Goal: Task Accomplishment & Management: Manage account settings

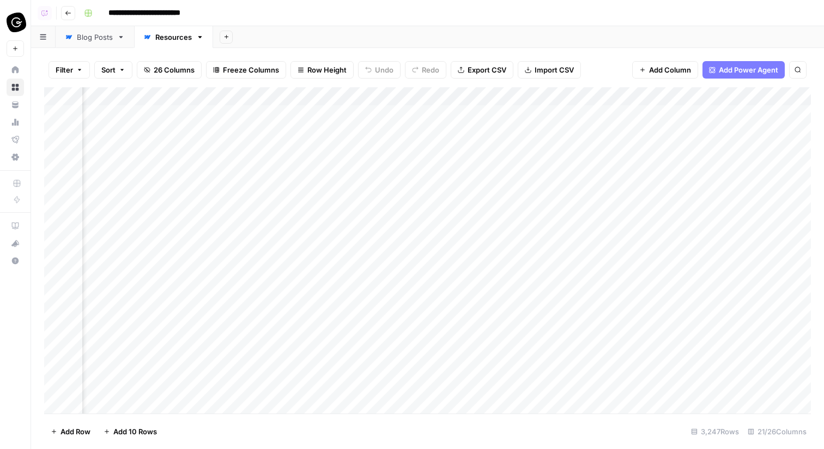
scroll to position [0, 2165]
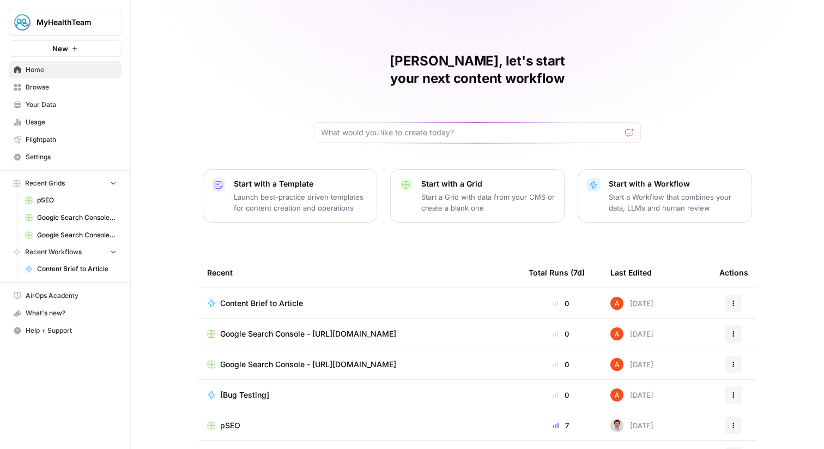
click at [76, 20] on span "MyHealthTeam" at bounding box center [70, 22] width 66 height 11
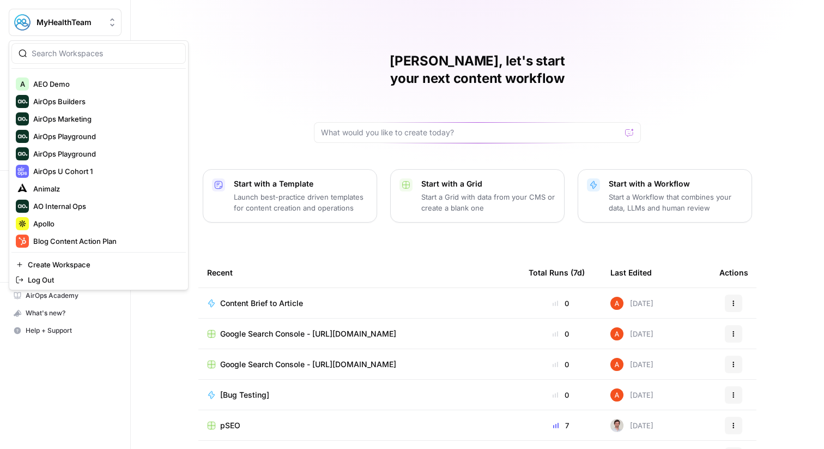
scroll to position [45, 0]
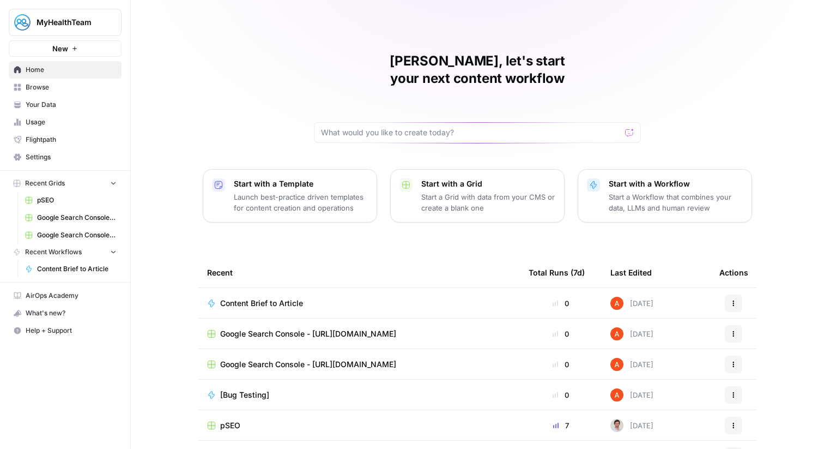
click at [268, 41] on div "[PERSON_NAME], let's start your next content workflow Start with a Template Lau…" at bounding box center [477, 259] width 693 height 519
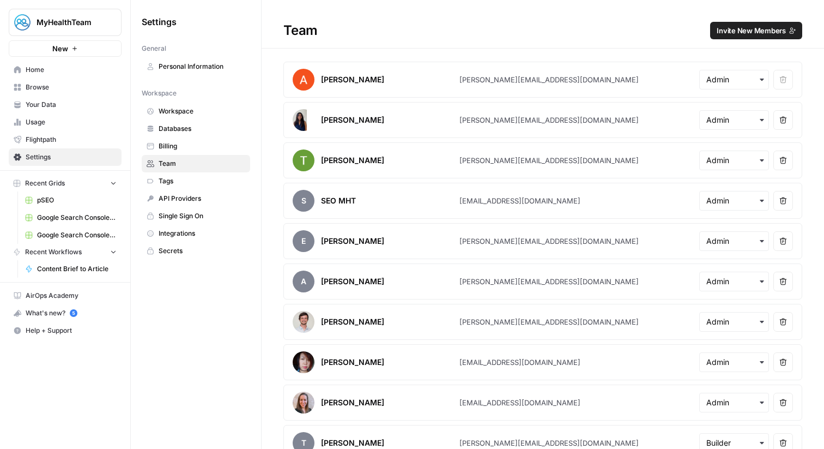
scroll to position [97, 0]
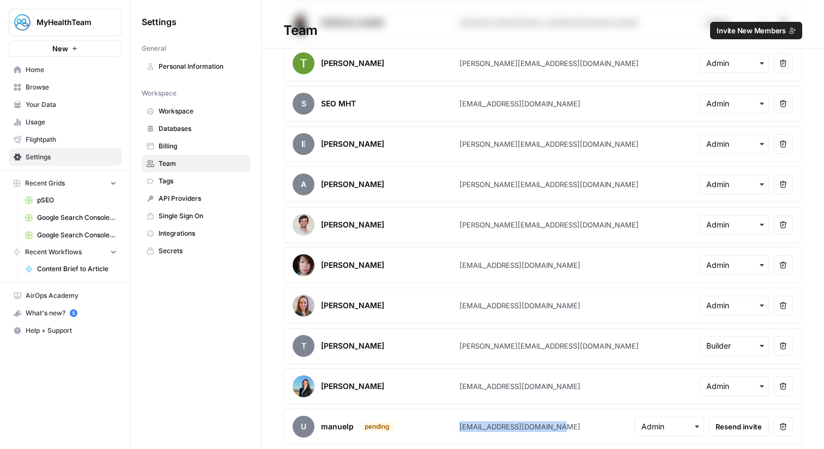
click at [715, 421] on button "Resend invite" at bounding box center [739, 426] width 61 height 20
